Goal: Task Accomplishment & Management: Manage account settings

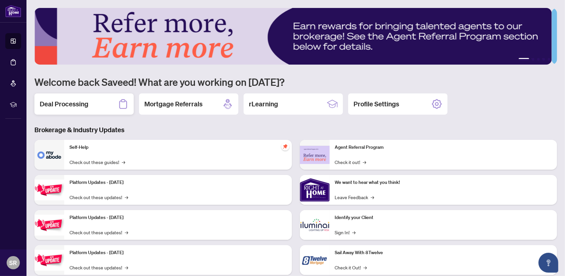
click at [81, 106] on h2 "Deal Processing" at bounding box center [64, 103] width 49 height 9
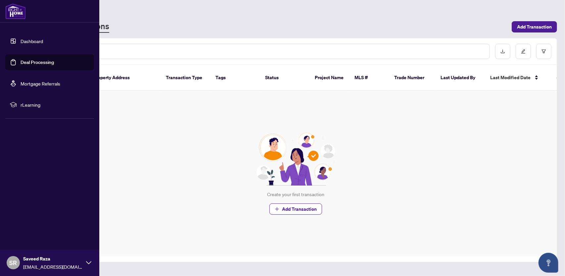
click at [27, 42] on link "Dashboard" at bounding box center [32, 41] width 23 height 6
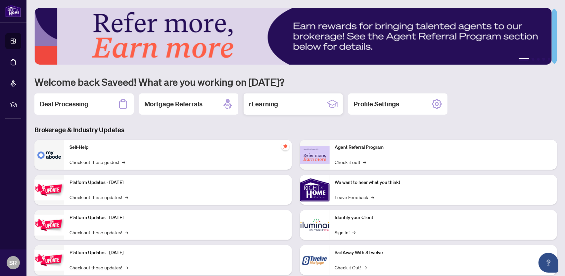
click at [286, 100] on div "rLearning" at bounding box center [293, 103] width 99 height 21
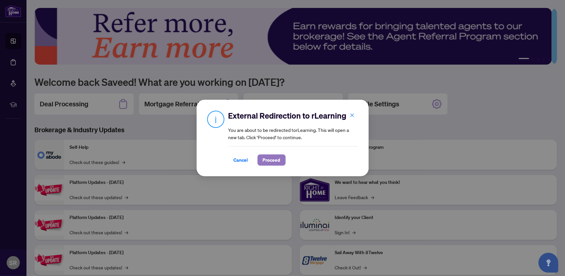
click at [272, 158] on span "Proceed" at bounding box center [272, 160] width 18 height 11
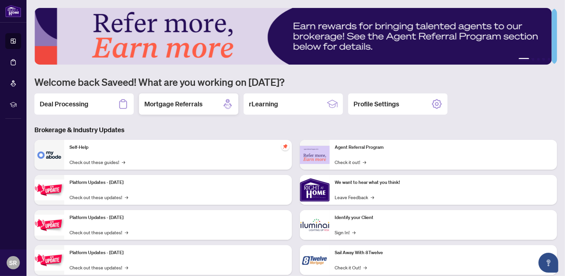
click at [213, 112] on div "Mortgage Referrals" at bounding box center [188, 103] width 99 height 21
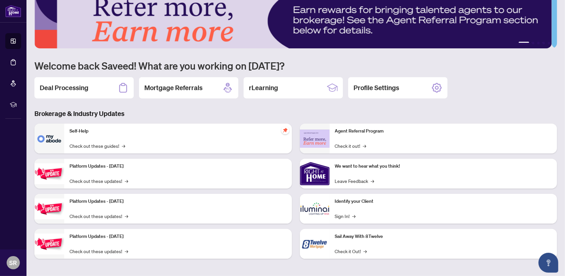
click at [168, 112] on h3 "Brokerage & Industry Updates" at bounding box center [295, 113] width 523 height 9
click at [99, 146] on link "Check out these guides! →" at bounding box center [98, 145] width 56 height 7
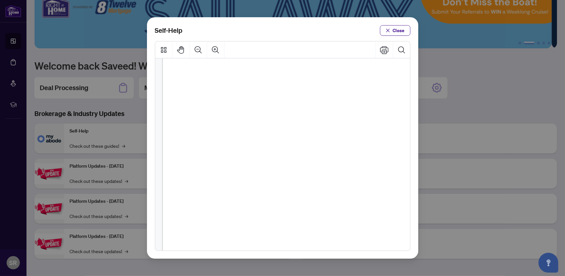
scroll to position [440, 0]
click at [399, 29] on span "Close" at bounding box center [399, 30] width 12 height 11
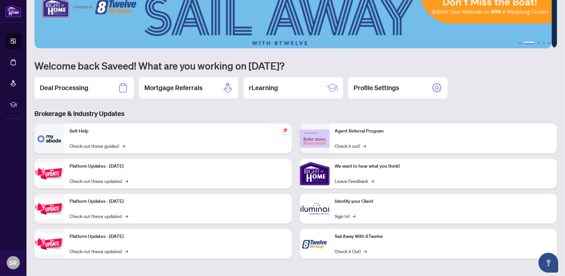
scroll to position [0, 0]
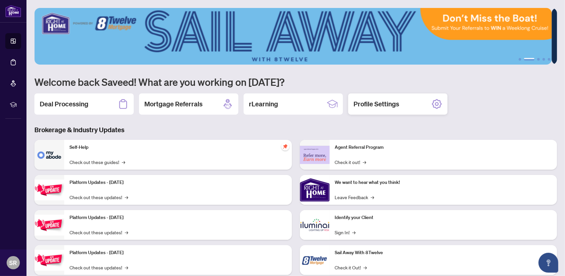
click at [361, 107] on h2 "Profile Settings" at bounding box center [377, 103] width 46 height 9
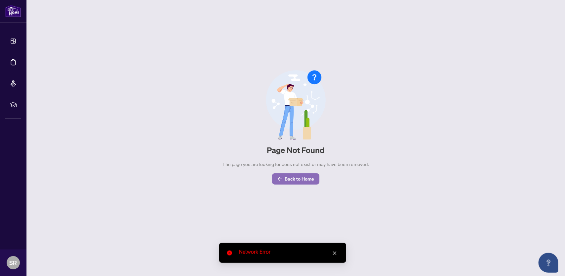
click at [307, 181] on span "Back to Home" at bounding box center [299, 179] width 29 height 11
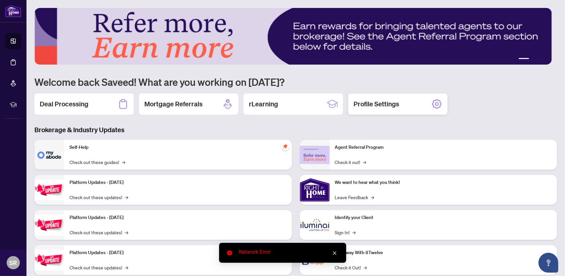
click at [379, 109] on div "Profile Settings" at bounding box center [397, 103] width 99 height 21
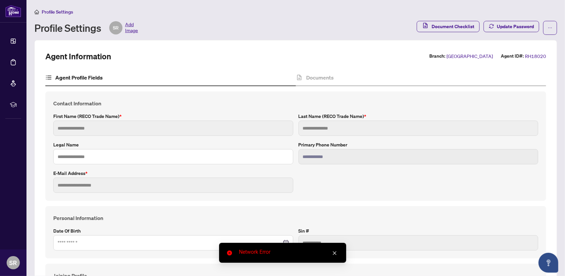
click at [334, 254] on icon "close" at bounding box center [335, 253] width 4 height 4
type input "******"
type input "****"
type input "**********"
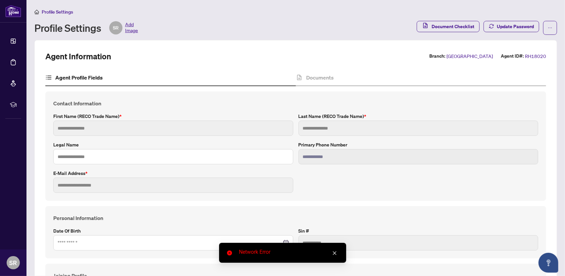
type input "**********"
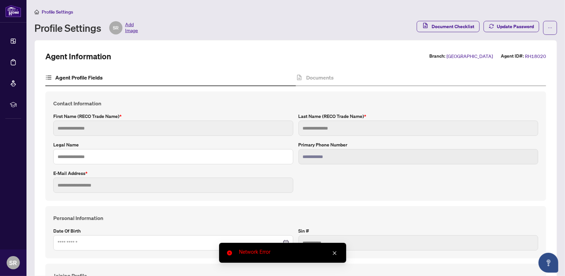
type input "*******"
type input "****"
type input "**********"
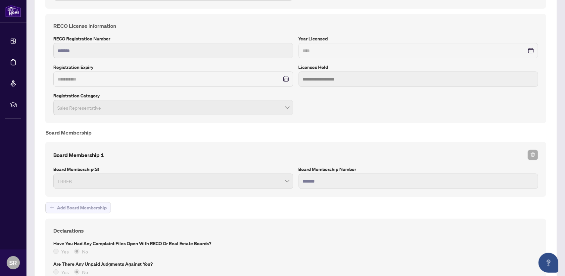
scroll to position [526, 0]
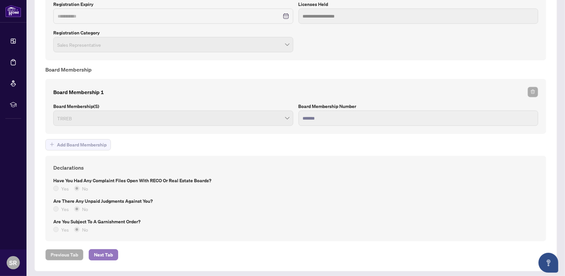
click at [102, 249] on span "Next Tab" at bounding box center [103, 254] width 19 height 11
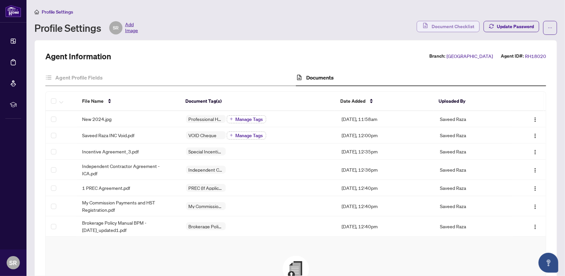
click at [462, 27] on span "Document Checklist" at bounding box center [453, 26] width 43 height 11
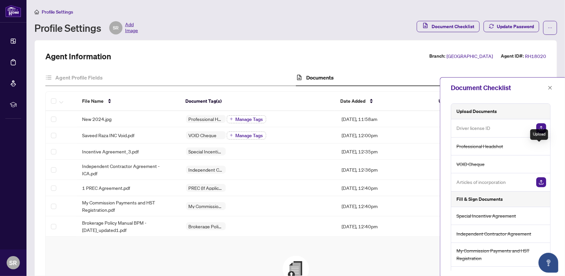
scroll to position [33, 0]
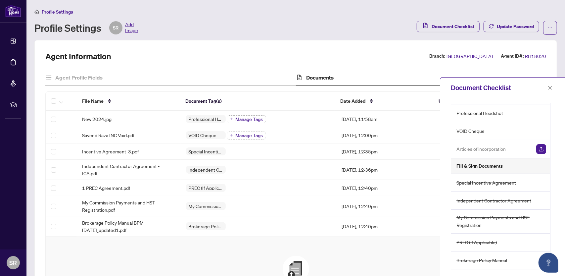
click at [542, 146] on img "button" at bounding box center [541, 149] width 10 height 10
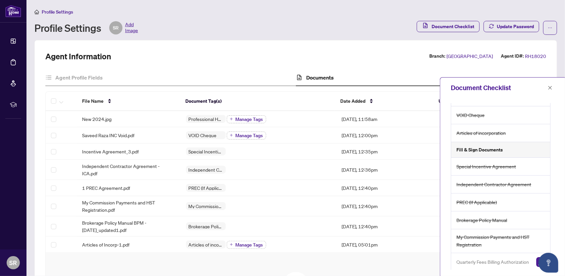
scroll to position [0, 0]
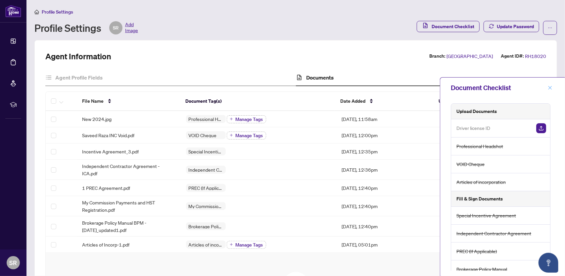
click at [549, 88] on icon "close" at bounding box center [550, 87] width 5 height 5
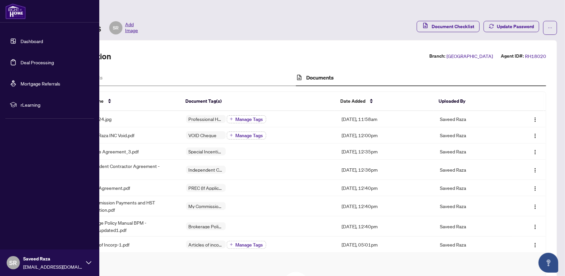
click at [26, 39] on link "Dashboard" at bounding box center [32, 41] width 23 height 6
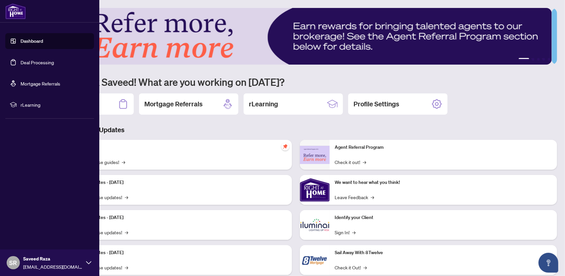
click at [35, 63] on link "Deal Processing" at bounding box center [37, 62] width 33 height 6
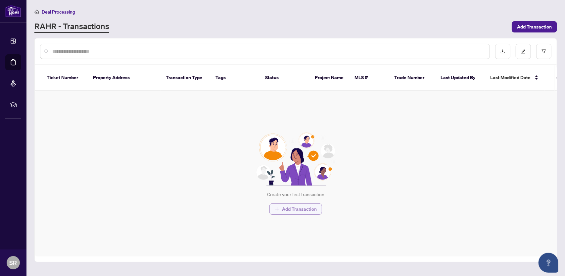
click at [293, 204] on span "Add Transaction" at bounding box center [299, 209] width 35 height 11
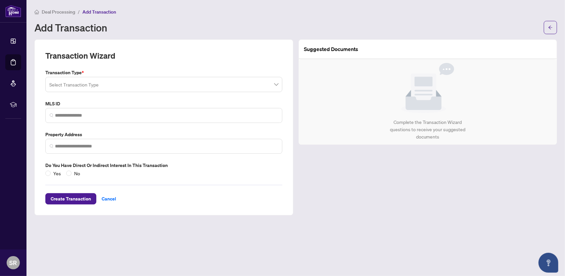
click at [54, 84] on input "search" at bounding box center [160, 85] width 223 height 15
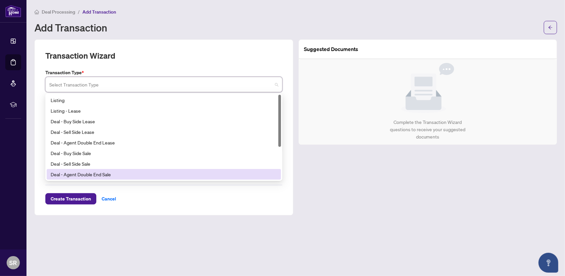
click at [93, 245] on main "Deal Processing / Add Transaction Add Transaction Transaction Wizard Transactio…" at bounding box center [295, 138] width 539 height 276
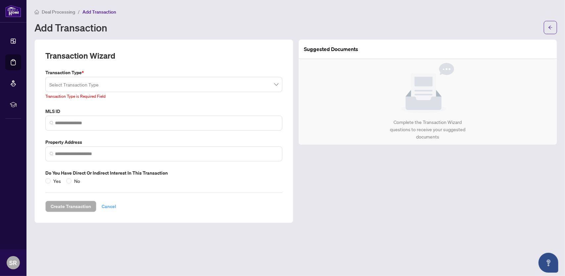
click at [102, 204] on span "Cancel" at bounding box center [109, 206] width 15 height 11
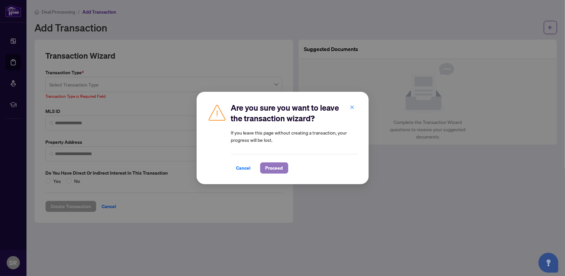
click at [273, 166] on span "Proceed" at bounding box center [275, 168] width 18 height 11
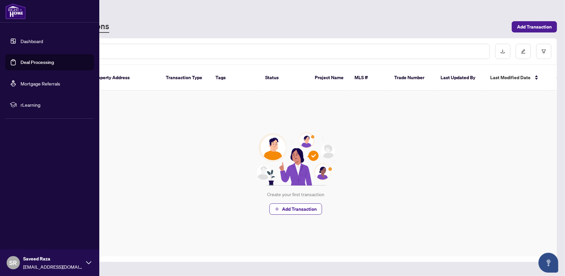
click at [89, 261] on icon at bounding box center [88, 262] width 5 height 5
click at [12, 261] on span "SR" at bounding box center [14, 262] width 8 height 9
click at [30, 238] on span "Profile Settings" at bounding box center [34, 237] width 31 height 11
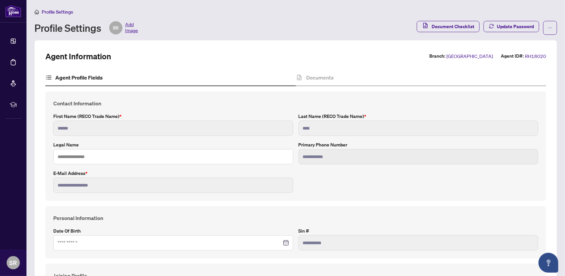
type input "****"
type input "**********"
click at [127, 25] on span "Add Image" at bounding box center [131, 27] width 13 height 13
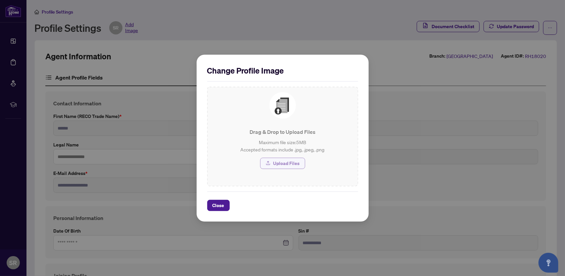
click at [284, 165] on span "Upload Files" at bounding box center [286, 163] width 26 height 11
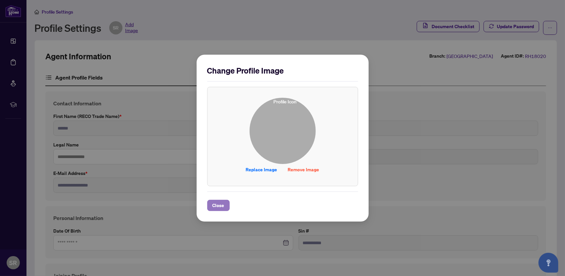
click at [220, 204] on span "Close" at bounding box center [219, 205] width 12 height 11
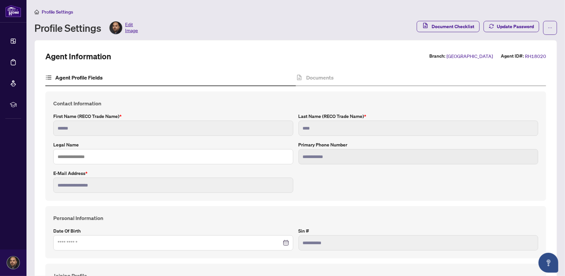
click at [131, 30] on span "Edit Image" at bounding box center [131, 27] width 13 height 13
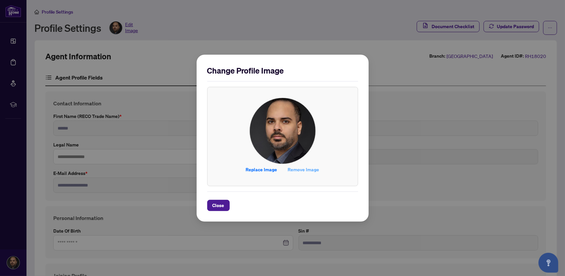
click at [292, 168] on span "Remove Image" at bounding box center [303, 169] width 31 height 11
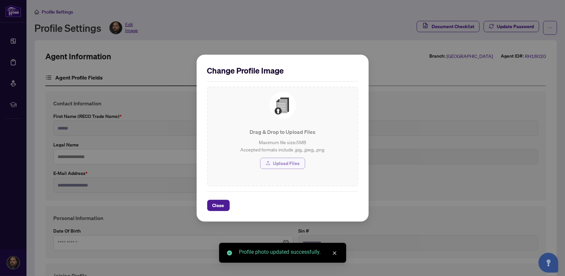
click at [281, 162] on span "Upload Files" at bounding box center [286, 163] width 26 height 11
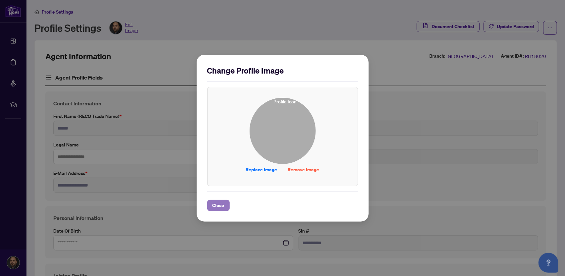
click at [223, 206] on button "Close" at bounding box center [218, 205] width 23 height 11
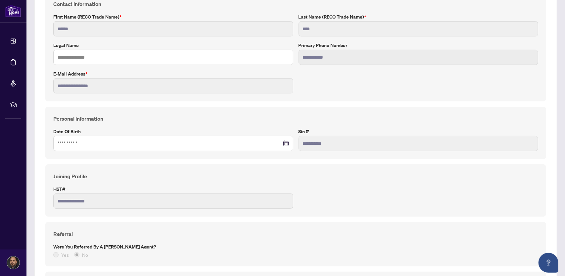
scroll to position [66, 0]
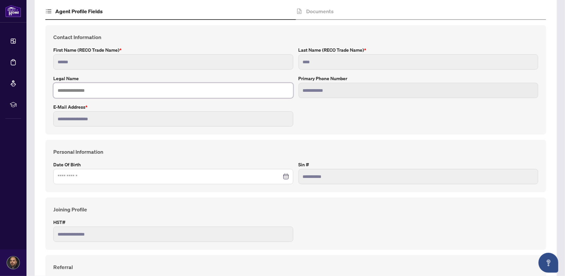
click at [99, 88] on input "text" at bounding box center [173, 90] width 240 height 15
click at [316, 129] on div "**********" at bounding box center [295, 79] width 501 height 109
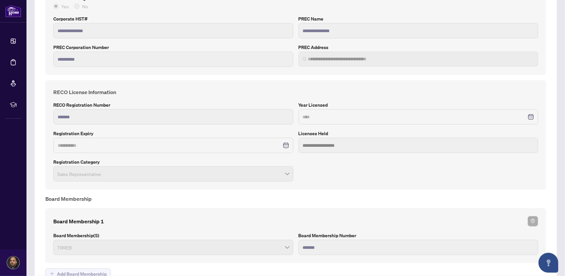
scroll to position [526, 0]
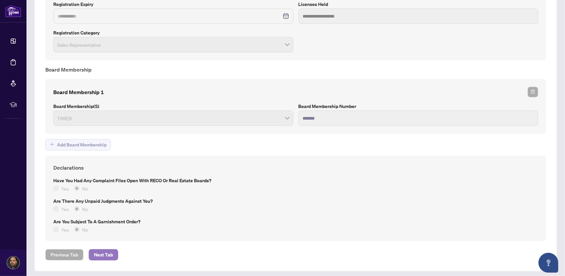
click at [110, 253] on button "Next Tab" at bounding box center [103, 254] width 29 height 11
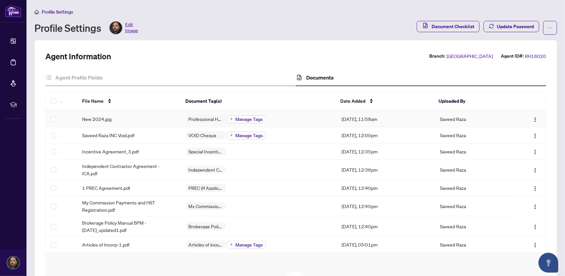
click at [245, 119] on span "Manage Tags" at bounding box center [249, 119] width 27 height 5
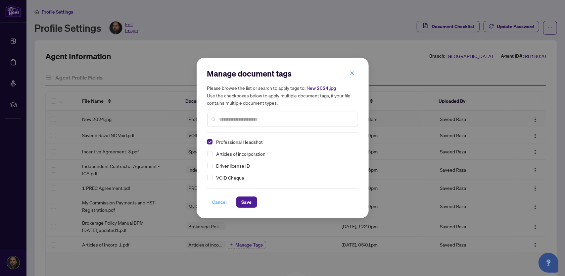
click at [218, 203] on span "Cancel" at bounding box center [220, 202] width 15 height 11
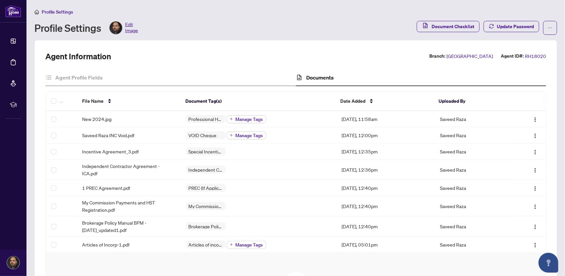
click at [481, 56] on span "[GEOGRAPHIC_DATA]" at bounding box center [470, 56] width 46 height 8
